Goal: Task Accomplishment & Management: Complete application form

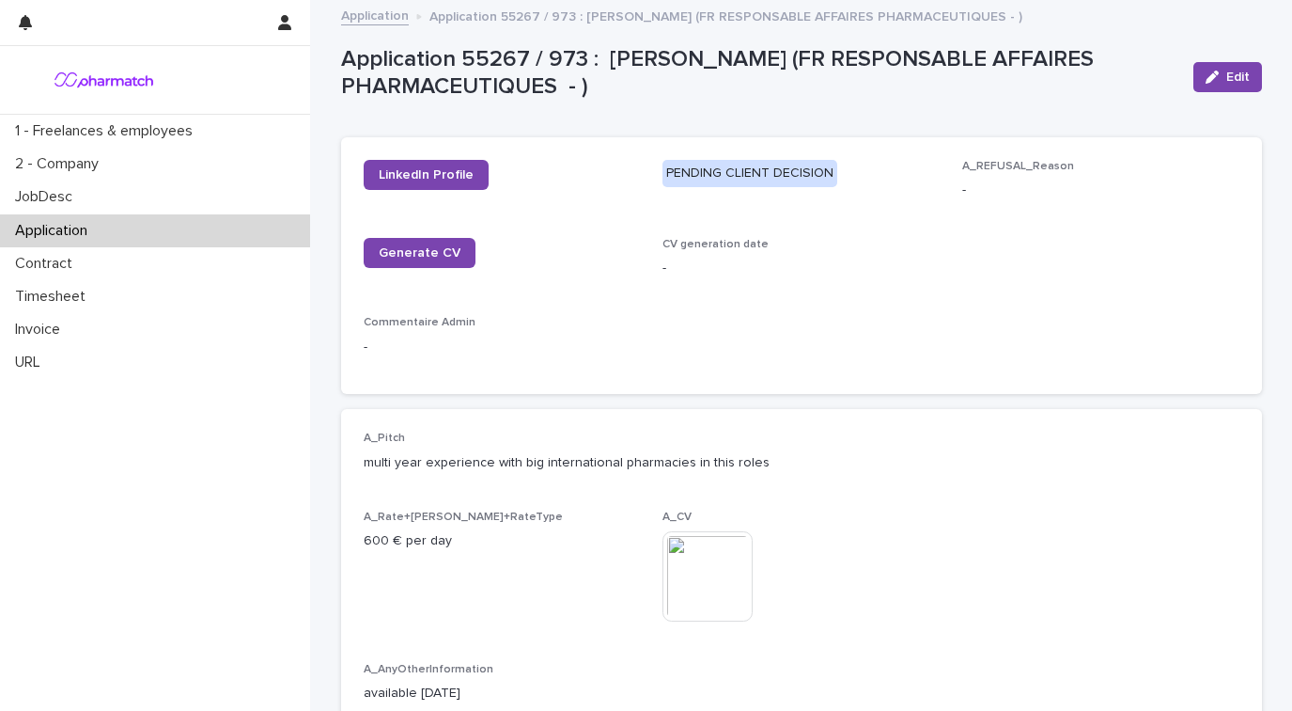
click at [70, 225] on p "Application" at bounding box center [55, 231] width 95 height 18
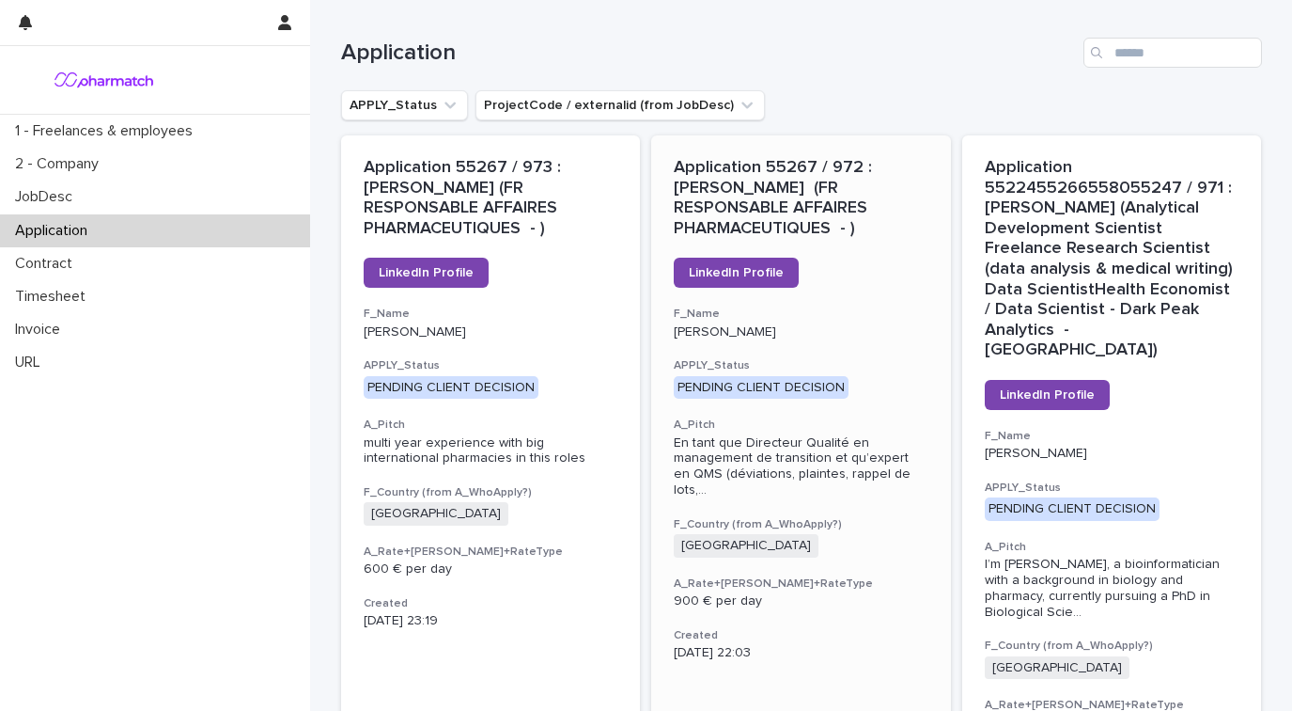
click at [858, 254] on div "Application 55267 / 972 : [PERSON_NAME] (FR RESPONSABLE AFFAIRES PHARMACEUTIQUE…" at bounding box center [801, 409] width 300 height 548
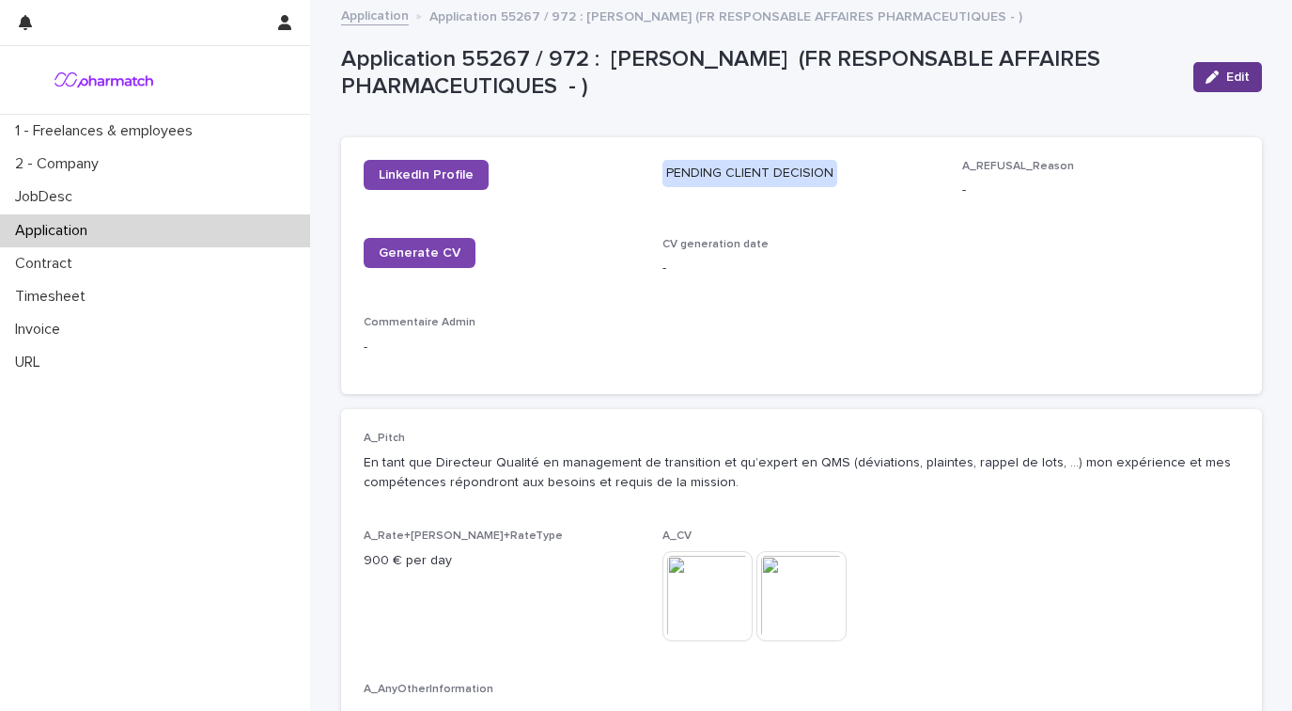
click at [1219, 79] on div "button" at bounding box center [1216, 76] width 21 height 13
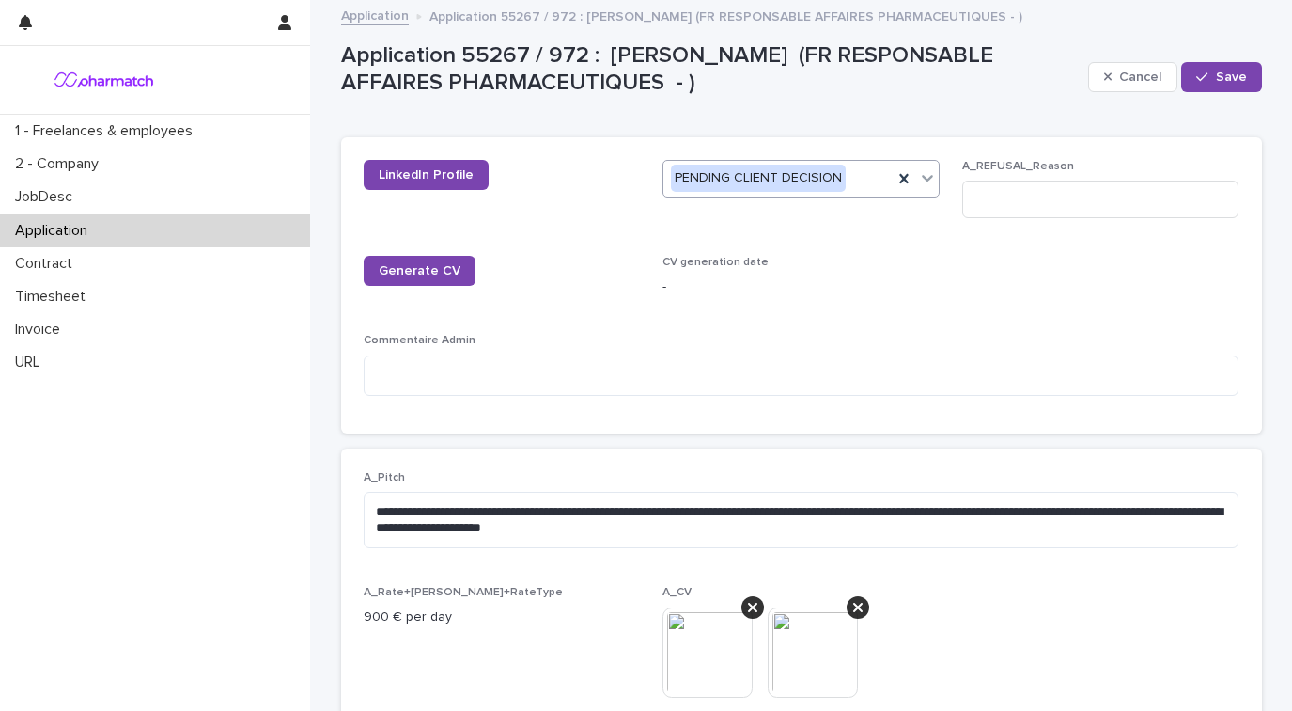
click at [928, 173] on icon at bounding box center [927, 177] width 19 height 19
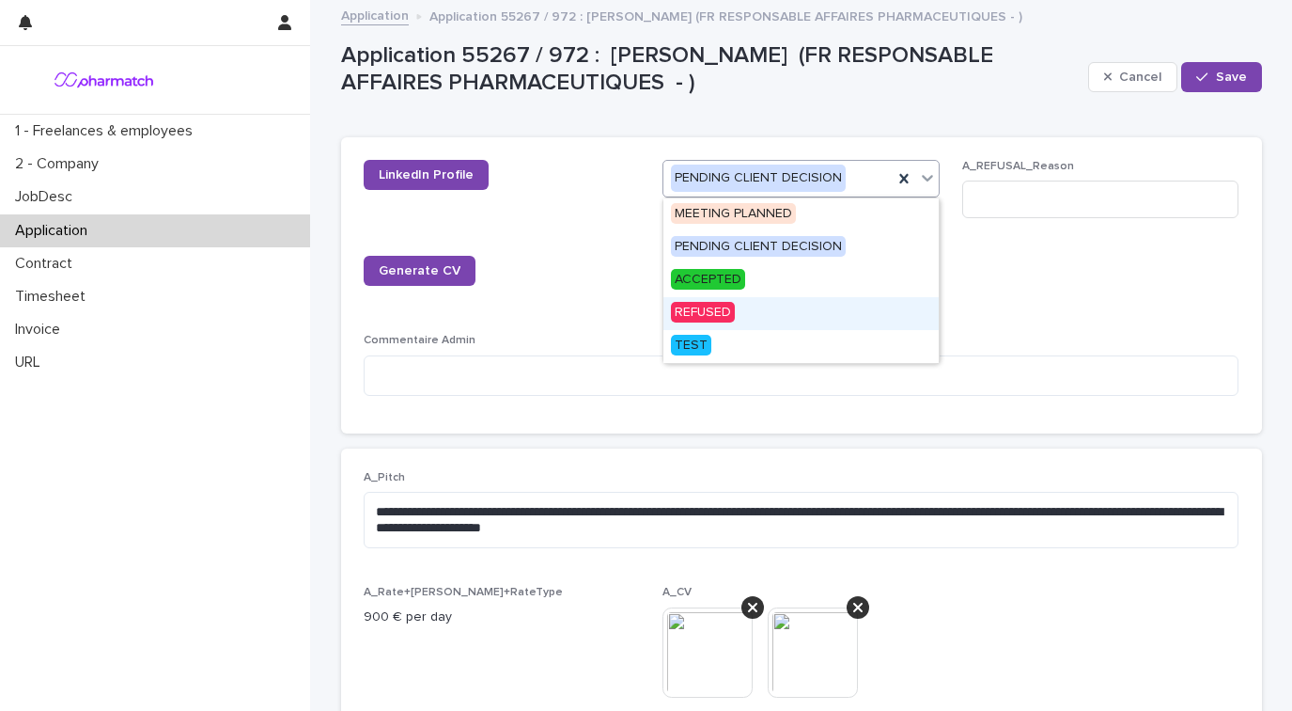
click at [797, 313] on div "REFUSED" at bounding box center [801, 313] width 275 height 33
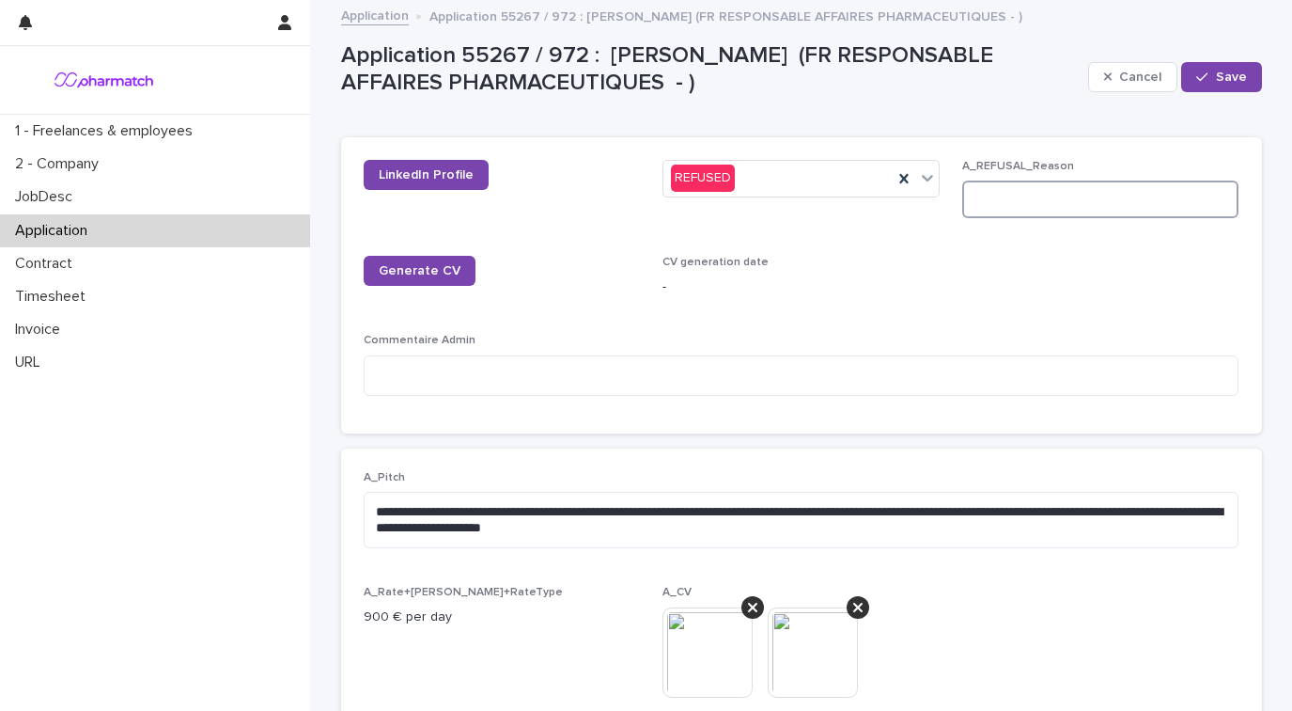
click at [987, 199] on input at bounding box center [1100, 199] width 277 height 38
type input "**********"
click at [1220, 80] on span "Save" at bounding box center [1231, 76] width 31 height 13
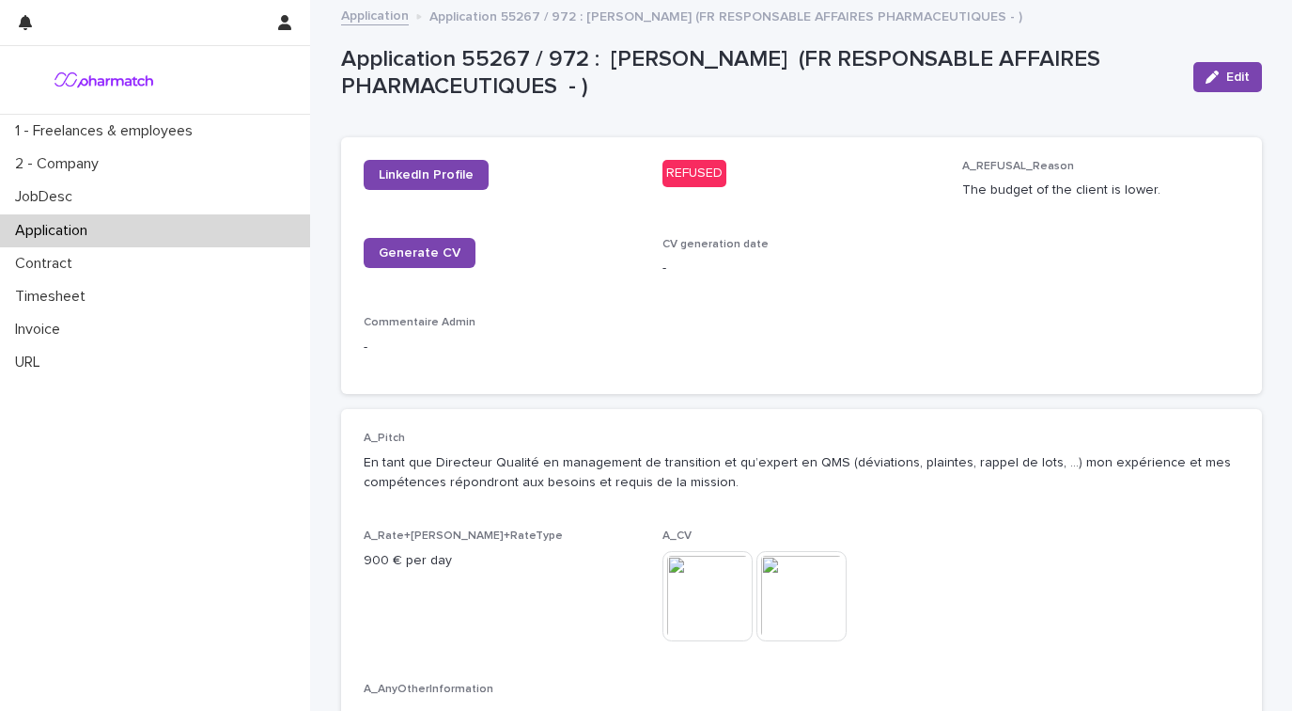
click at [120, 230] on div "Application" at bounding box center [155, 230] width 310 height 33
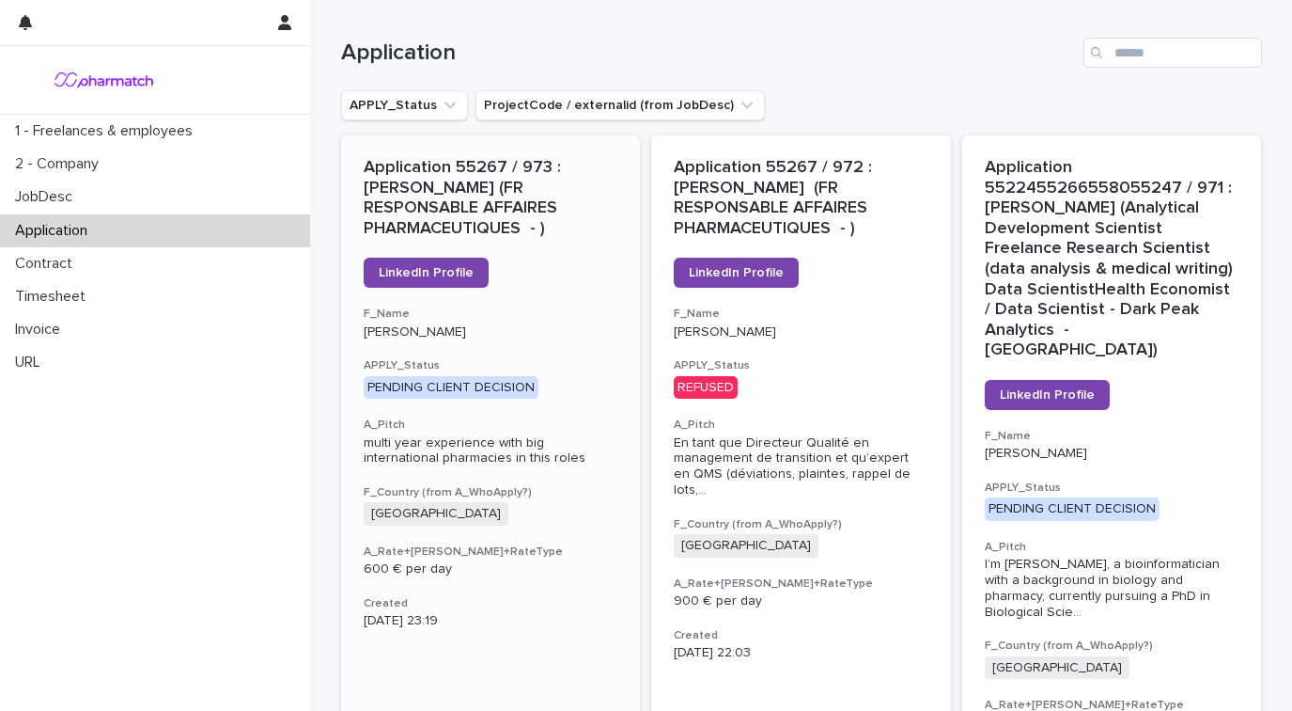
click at [602, 283] on div "LinkedIn Profile" at bounding box center [491, 273] width 255 height 30
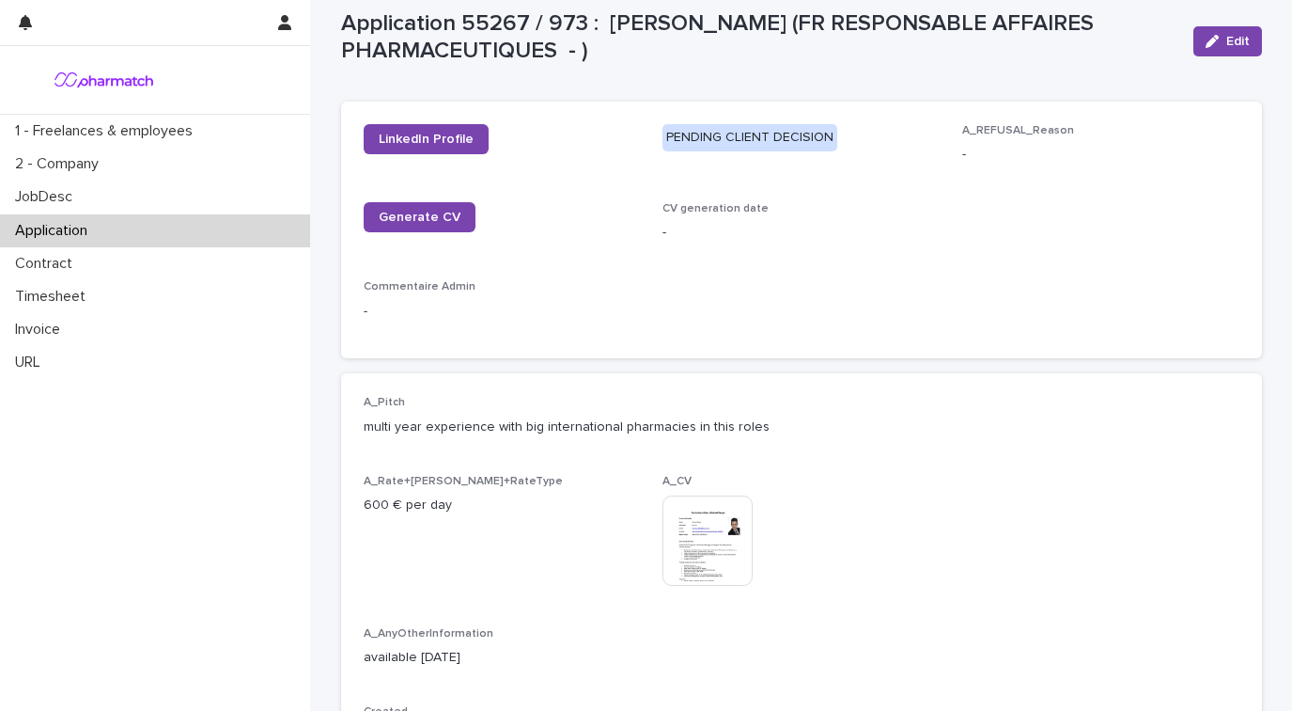
scroll to position [38, 0]
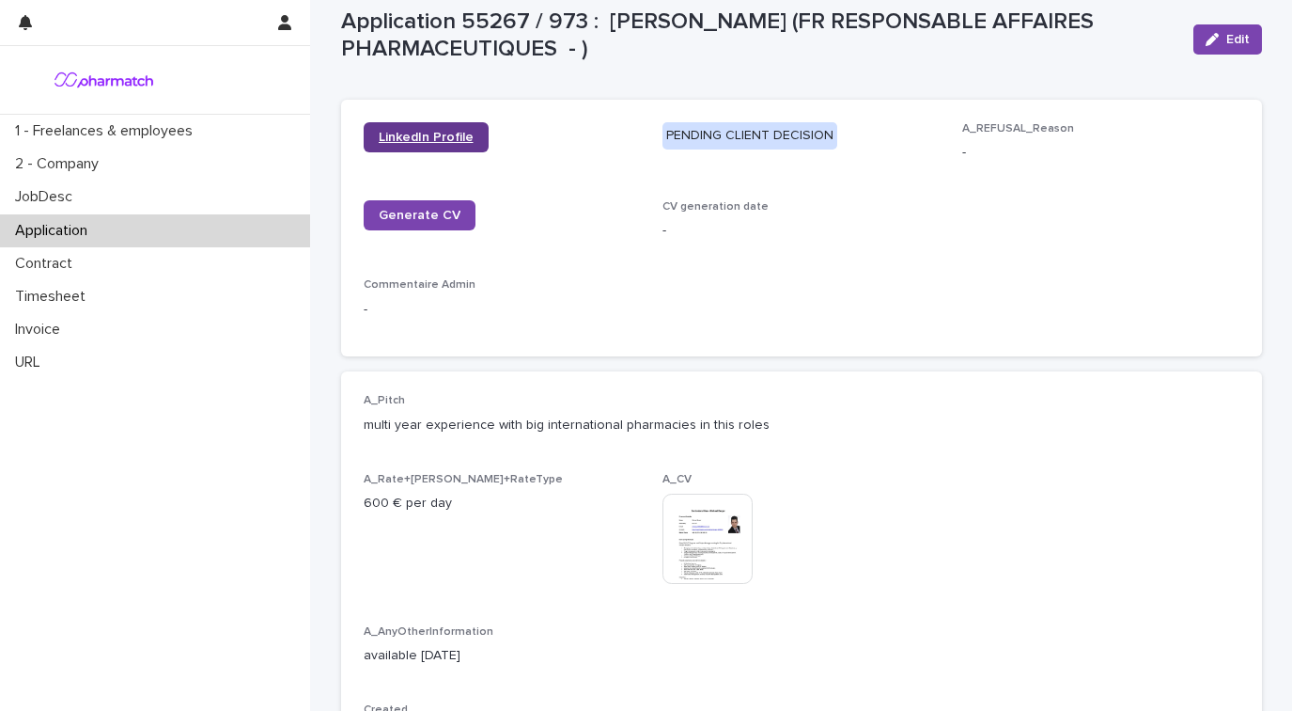
click at [465, 133] on span "LinkedIn Profile" at bounding box center [426, 137] width 95 height 13
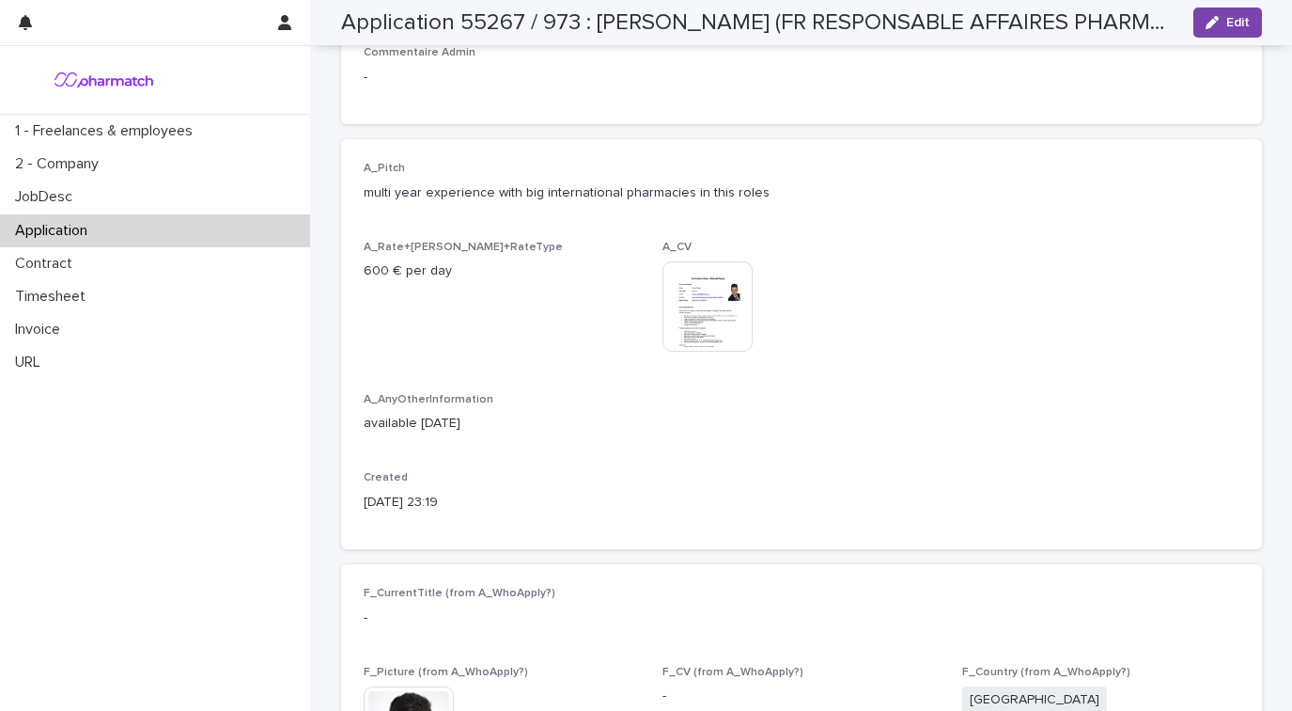
scroll to position [0, 0]
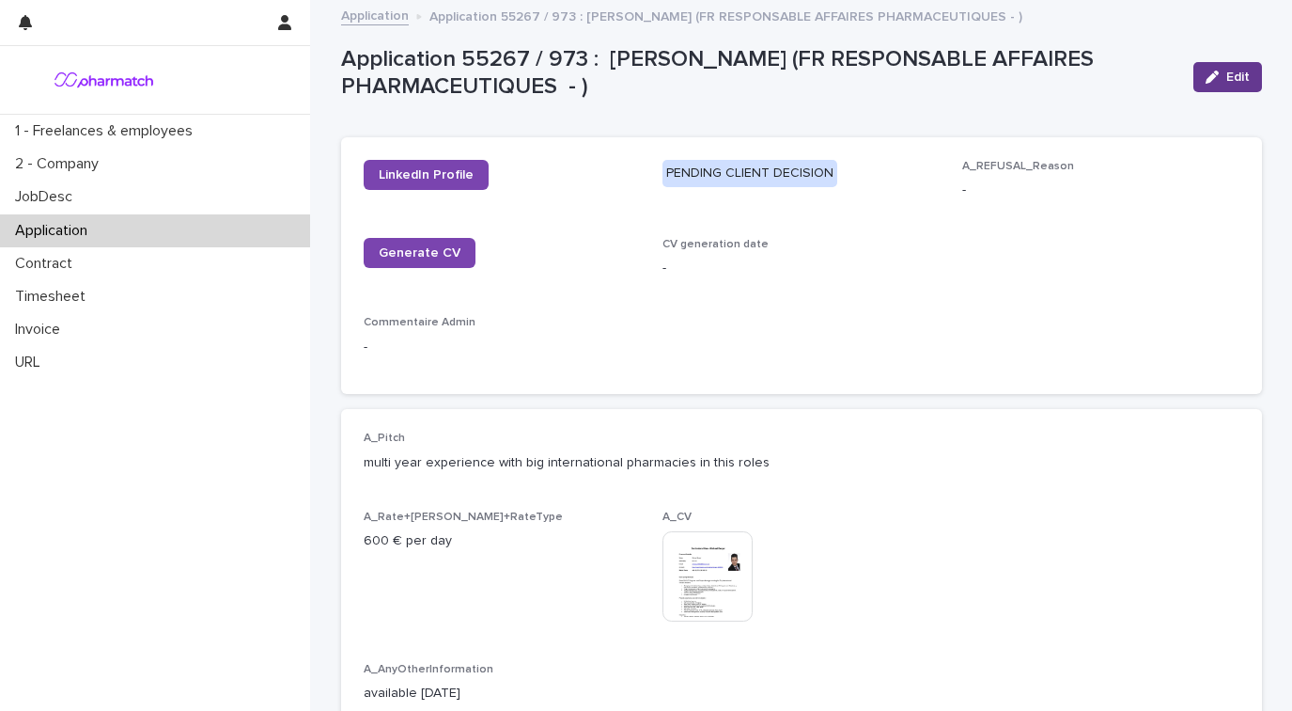
click at [1238, 73] on span "Edit" at bounding box center [1238, 76] width 23 height 13
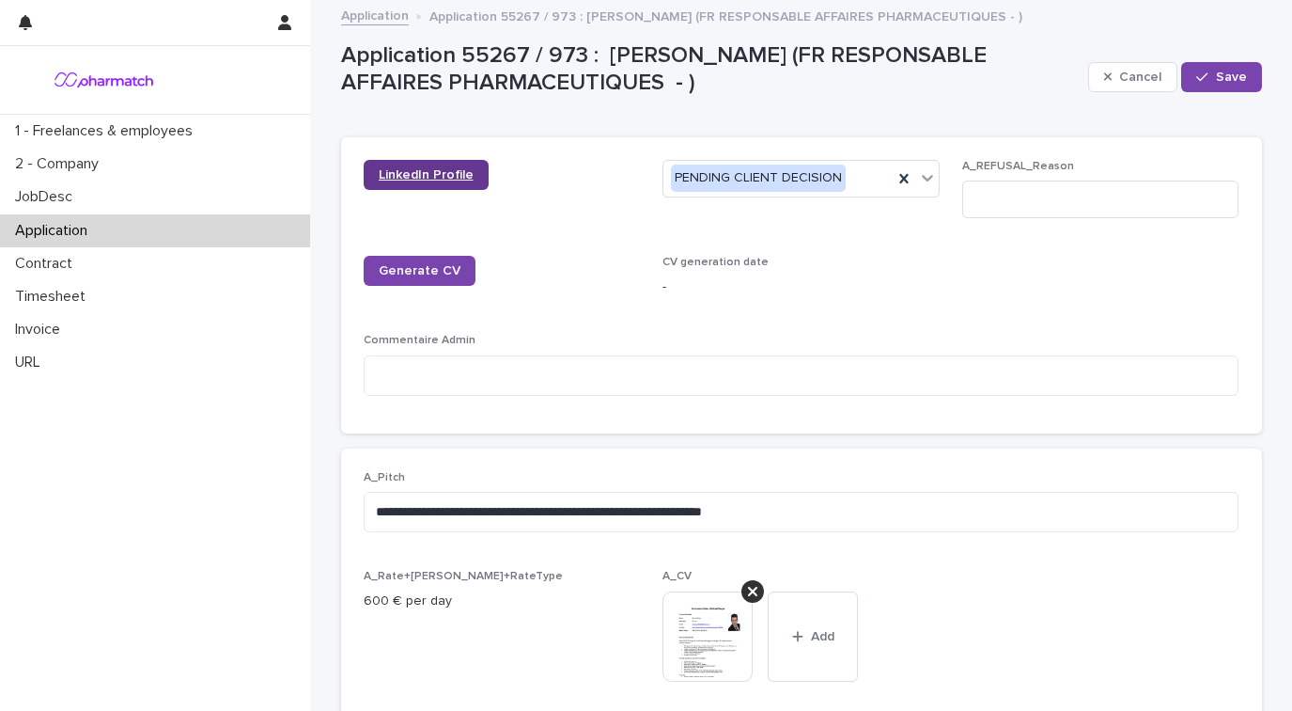
click at [457, 180] on span "LinkedIn Profile" at bounding box center [426, 174] width 95 height 13
click at [1032, 204] on input at bounding box center [1100, 199] width 277 height 38
click at [934, 177] on icon at bounding box center [927, 177] width 19 height 19
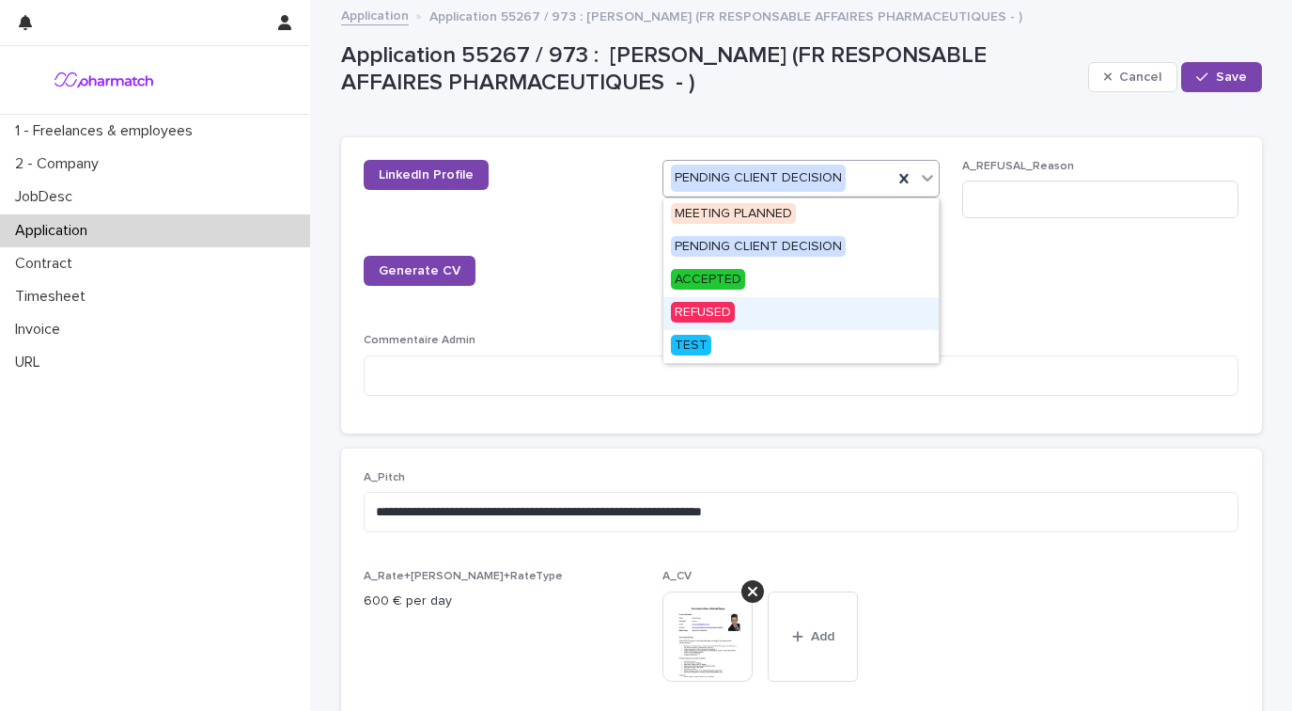
click at [834, 301] on div "REFUSED" at bounding box center [801, 313] width 275 height 33
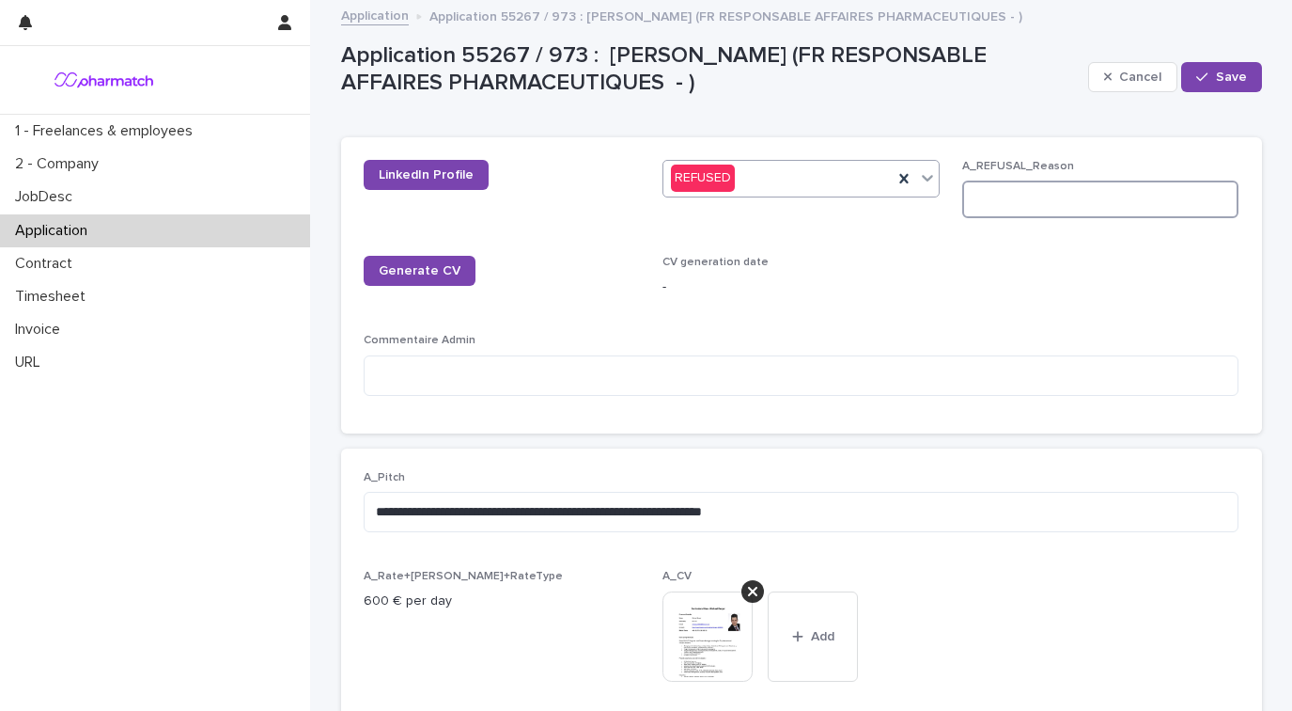
click at [1013, 207] on input at bounding box center [1100, 199] width 277 height 38
type input "**********"
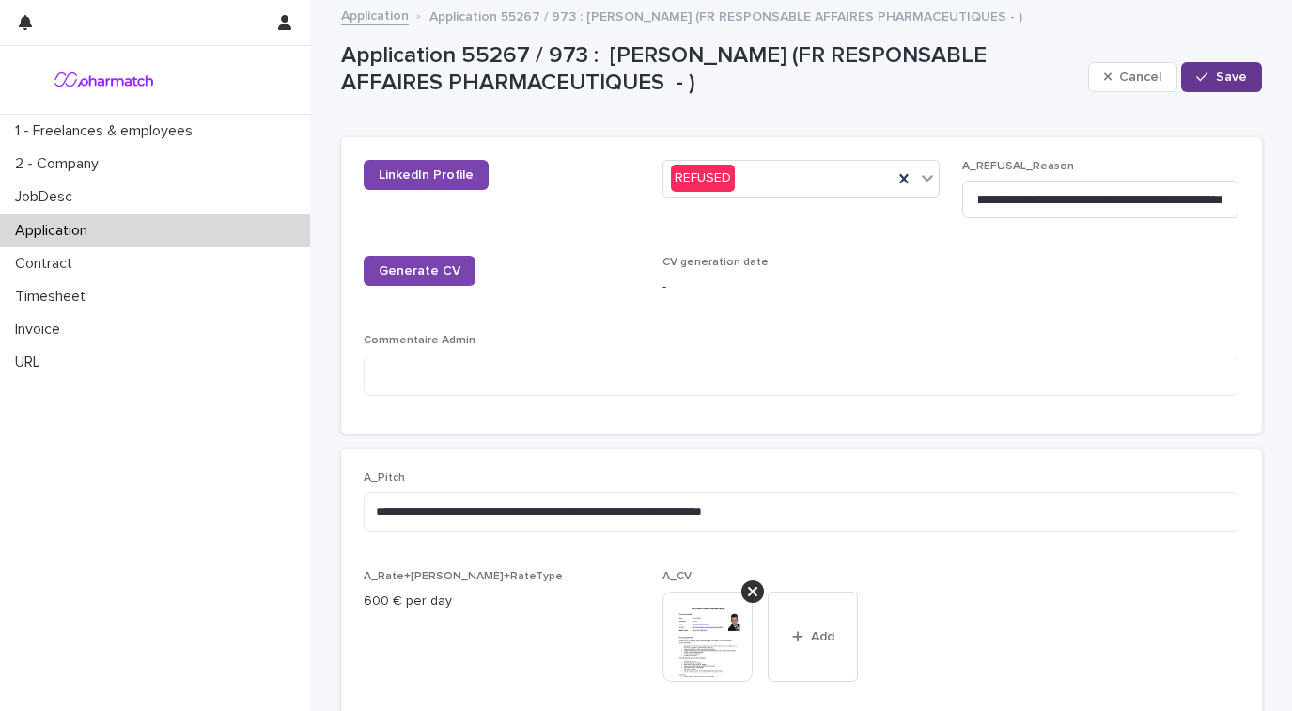
click at [1222, 81] on span "Save" at bounding box center [1231, 76] width 31 height 13
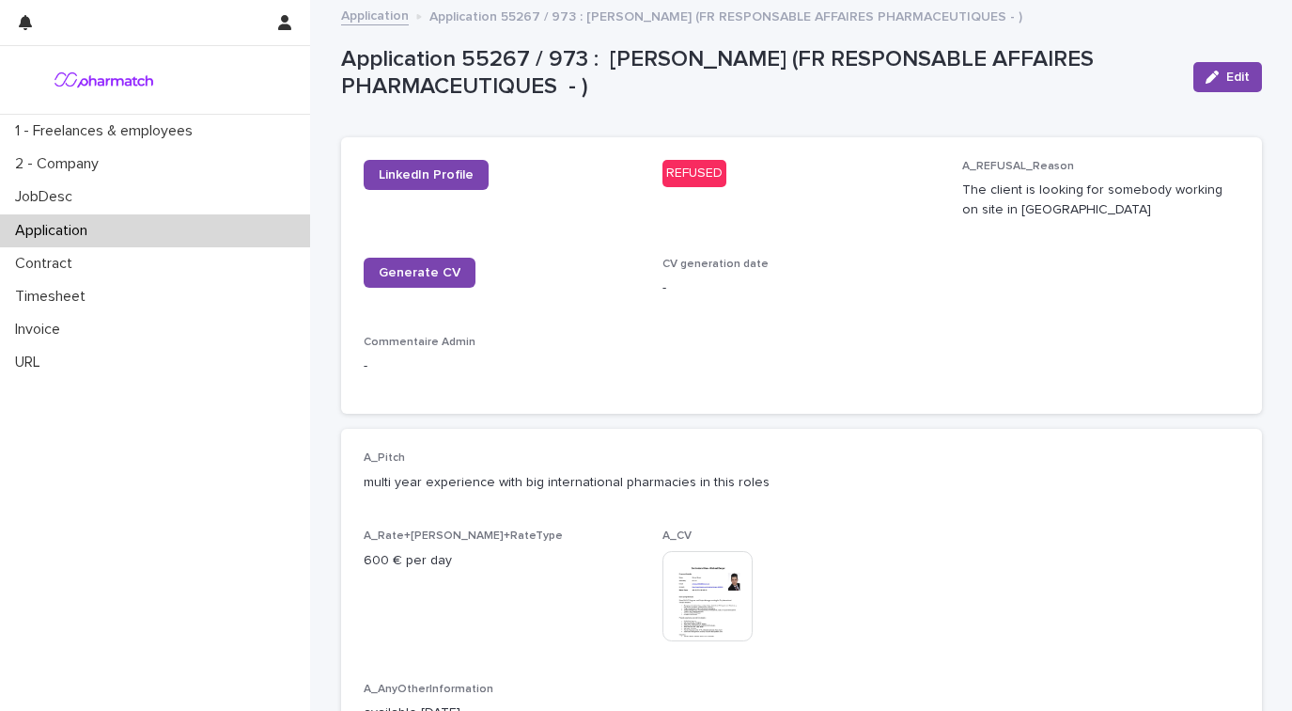
click at [106, 231] on div "Application" at bounding box center [155, 230] width 310 height 33
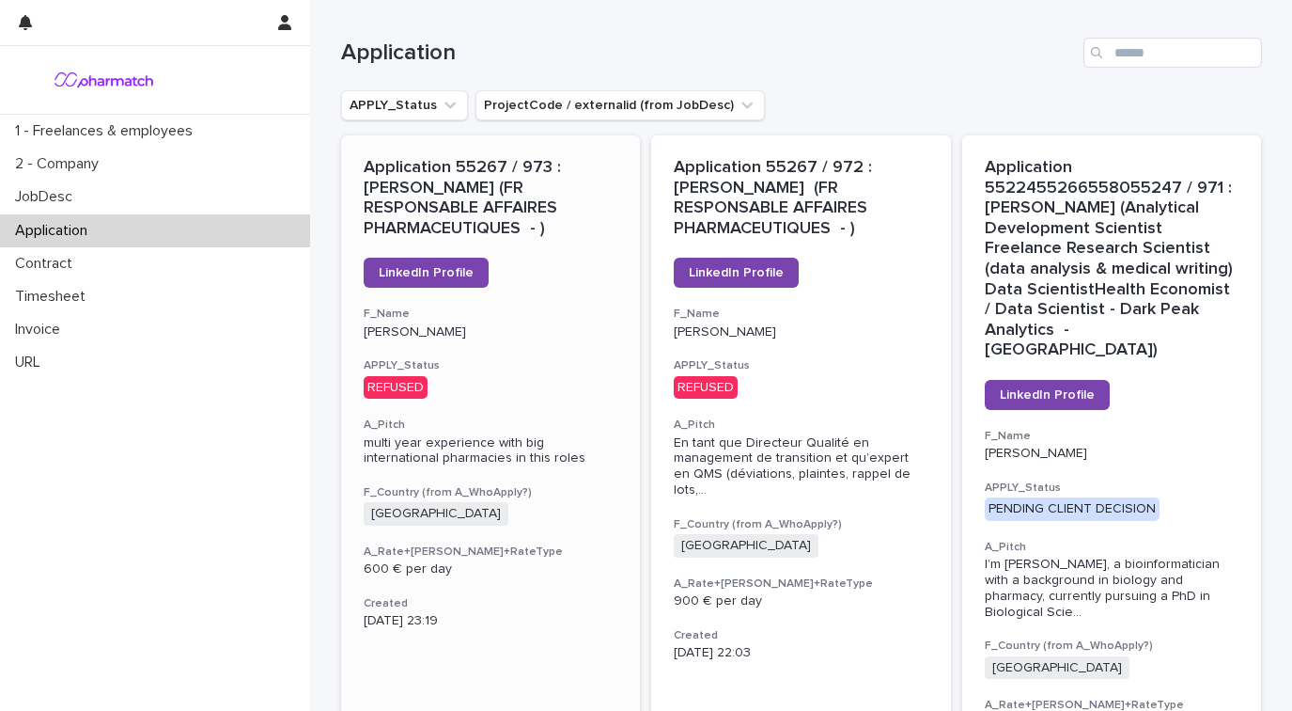
click at [557, 277] on div "LinkedIn Profile" at bounding box center [491, 273] width 255 height 30
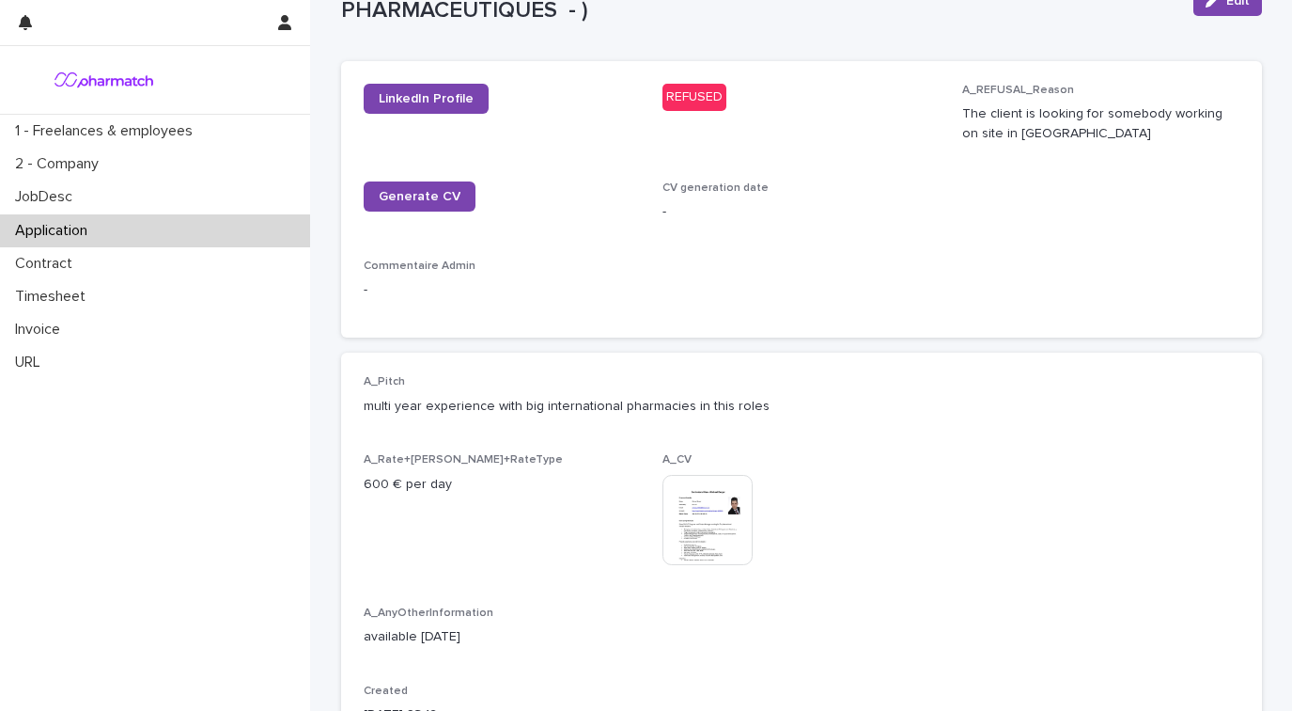
scroll to position [80, 0]
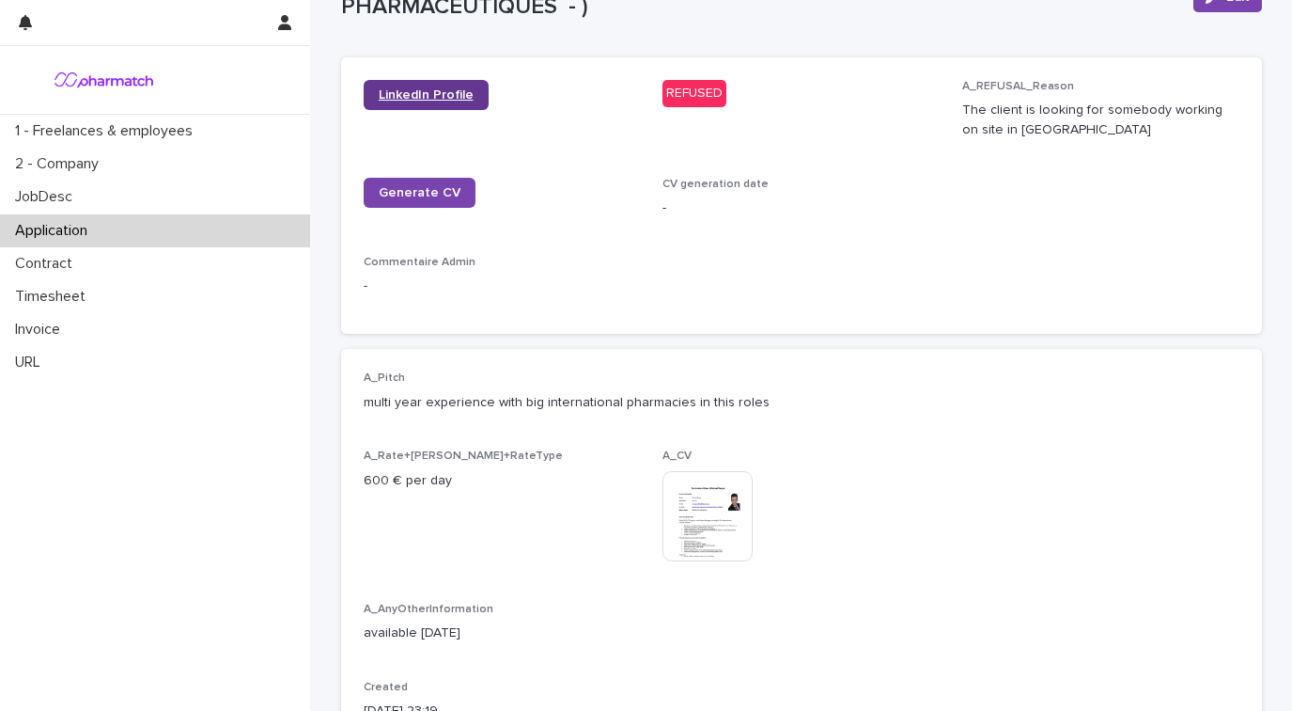
click at [408, 86] on link "LinkedIn Profile" at bounding box center [426, 95] width 125 height 30
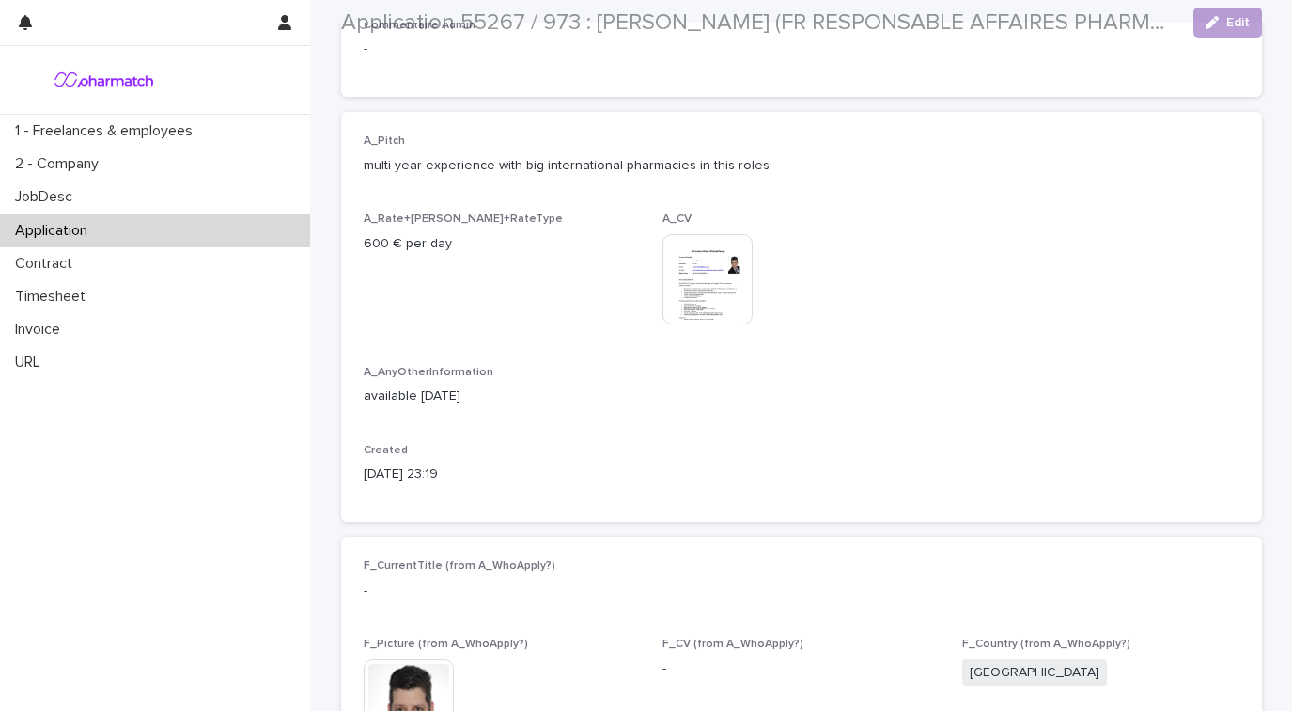
scroll to position [427, 0]
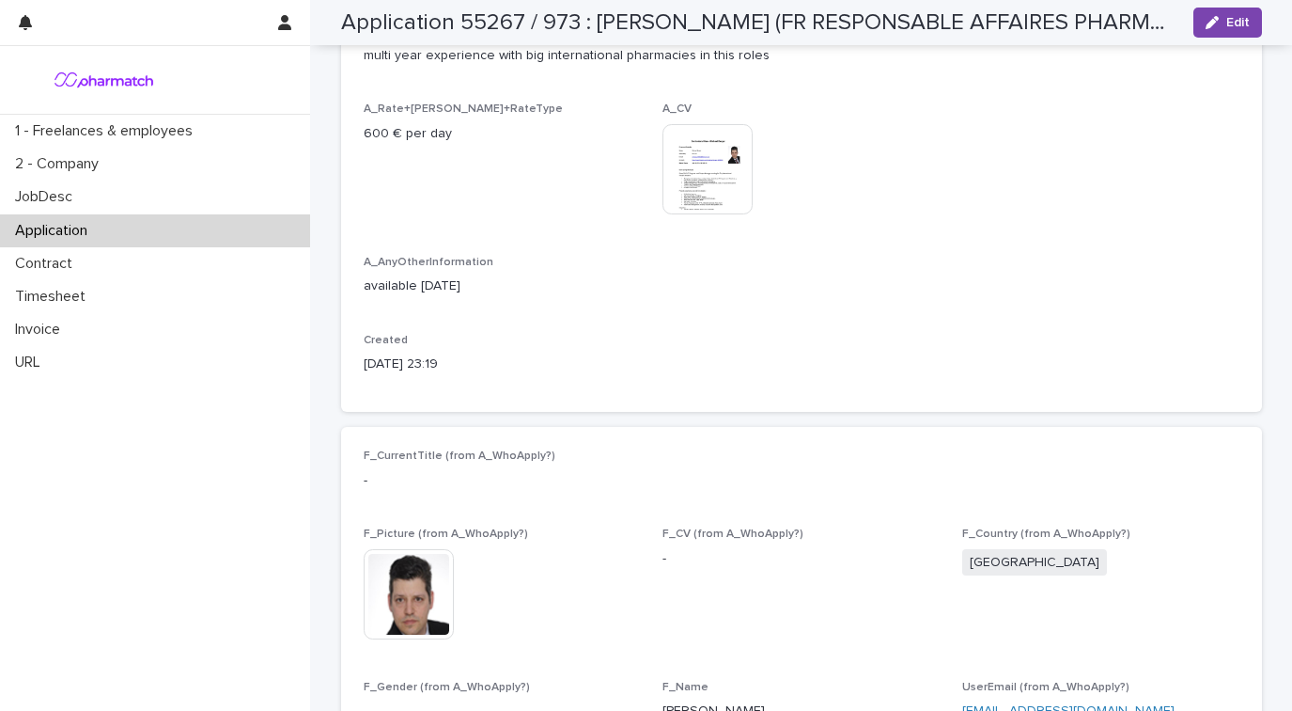
click at [717, 164] on img at bounding box center [708, 169] width 90 height 90
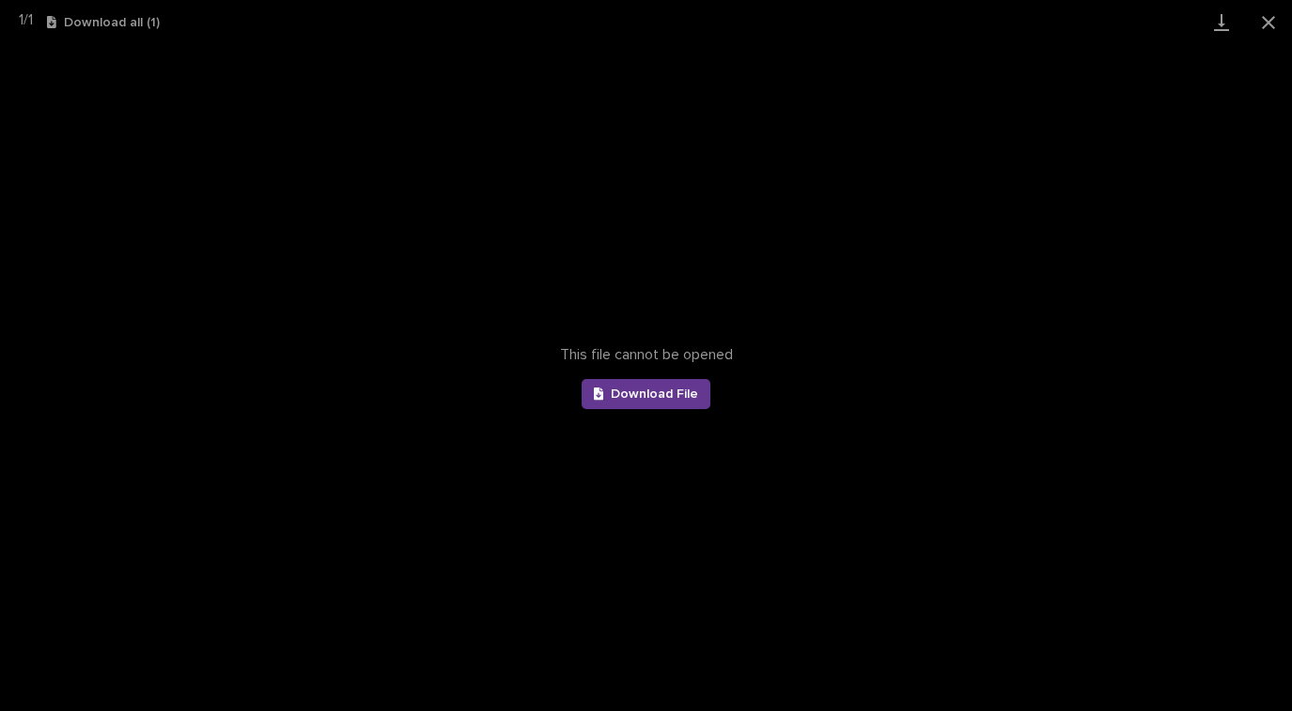
click at [663, 393] on span "Download File" at bounding box center [654, 393] width 87 height 13
click at [1272, 22] on button "Close gallery" at bounding box center [1268, 22] width 47 height 44
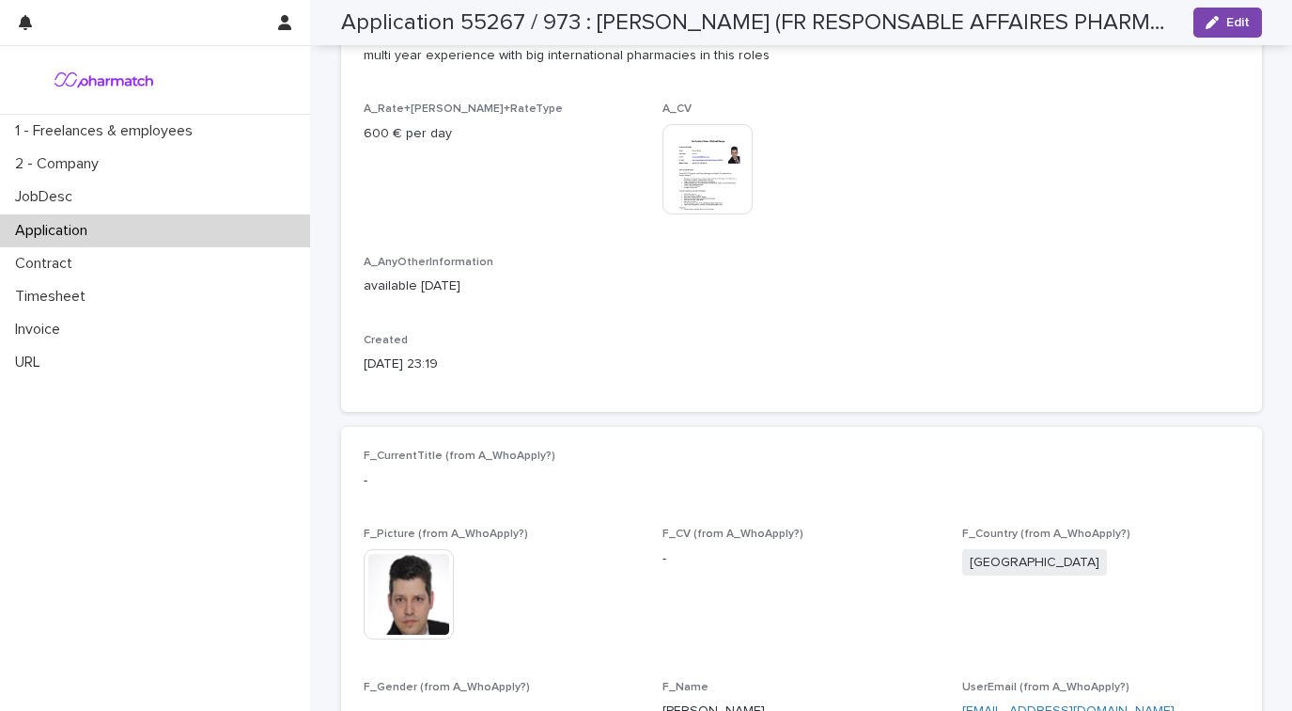
scroll to position [0, 0]
